Goal: Book appointment/travel/reservation

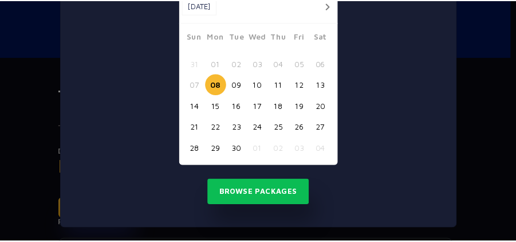
scroll to position [119, 0]
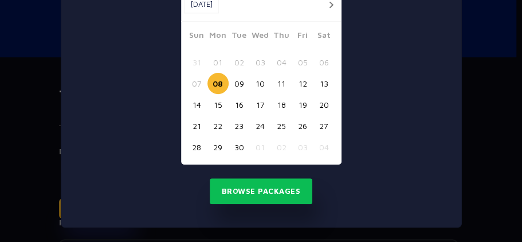
click at [258, 81] on button "10" at bounding box center [260, 83] width 21 height 21
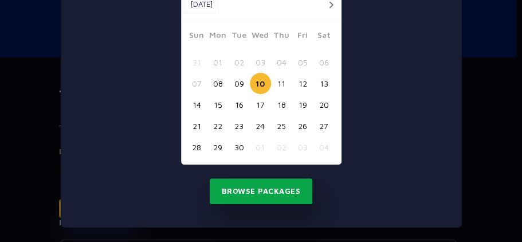
click at [269, 191] on button "Browse Packages" at bounding box center [261, 191] width 103 height 26
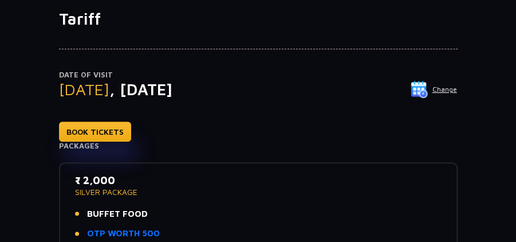
scroll to position [0, 0]
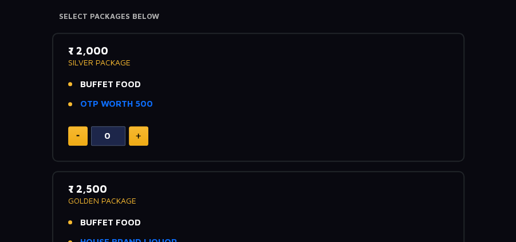
scroll to position [191, 0]
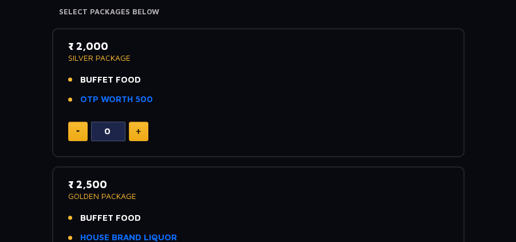
click at [140, 128] on img at bounding box center [138, 131] width 5 height 6
type input "1"
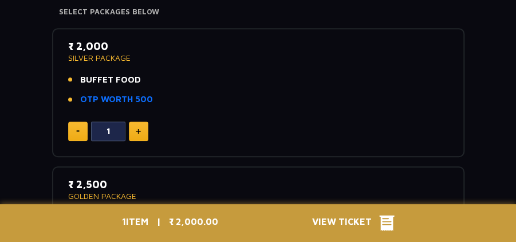
scroll to position [229, 0]
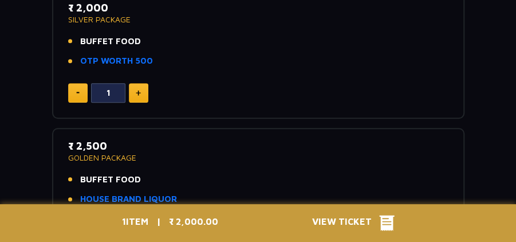
click at [385, 225] on icon at bounding box center [386, 222] width 15 height 15
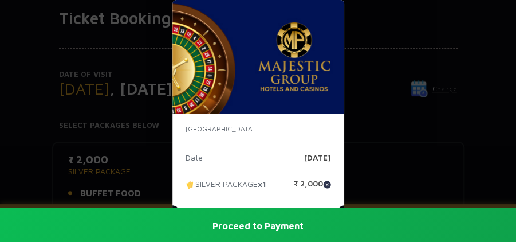
scroll to position [76, 0]
